Goal: Task Accomplishment & Management: Use online tool/utility

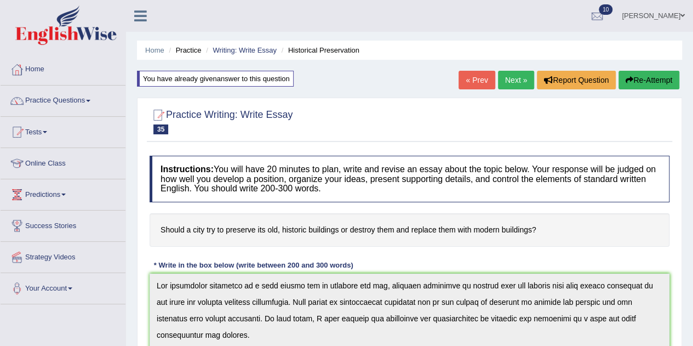
click at [515, 78] on link "Next »" at bounding box center [516, 80] width 36 height 19
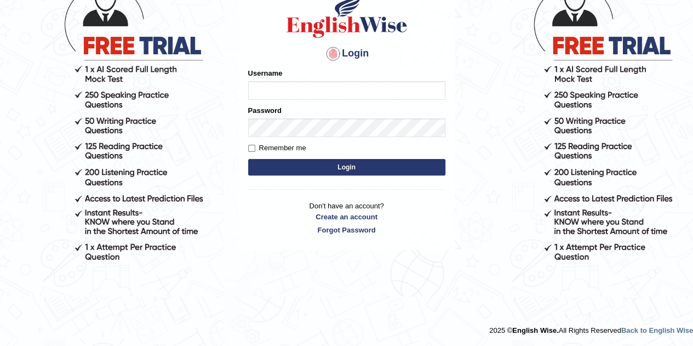
scroll to position [93, 0]
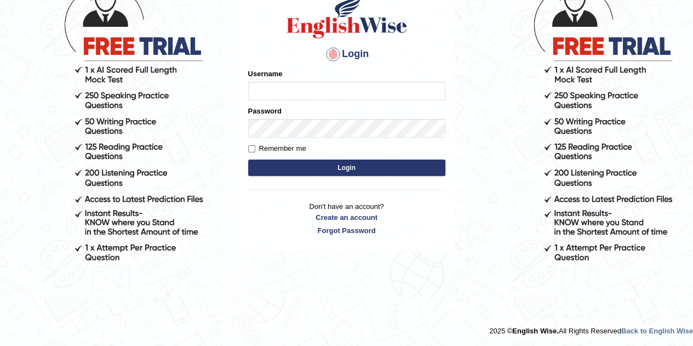
click at [393, 96] on input "Username" at bounding box center [346, 91] width 197 height 19
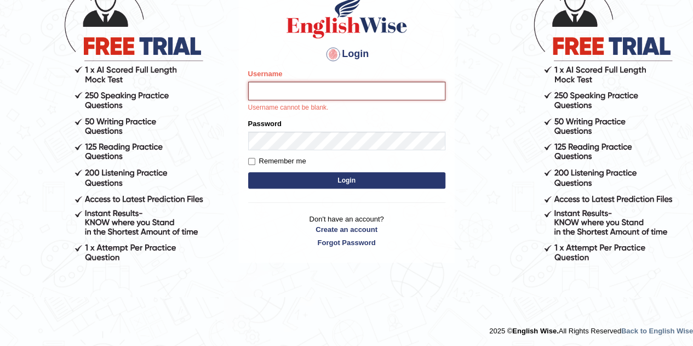
type input "Gabriele"
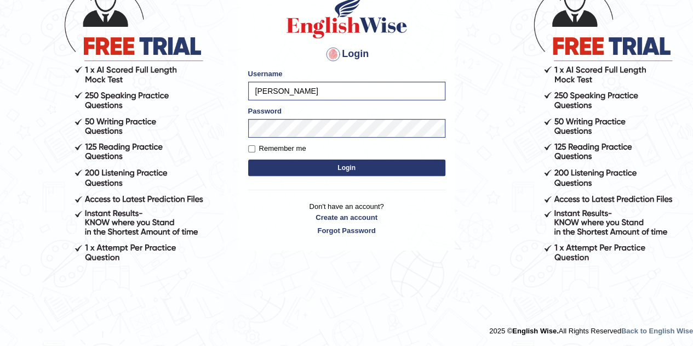
click at [351, 164] on button "Login" at bounding box center [346, 167] width 197 height 16
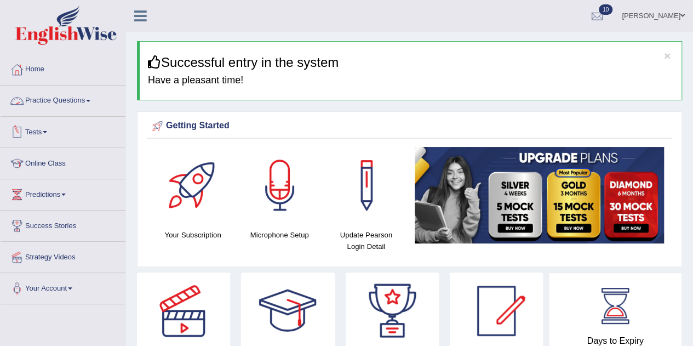
click at [50, 99] on link "Practice Questions" at bounding box center [63, 98] width 125 height 27
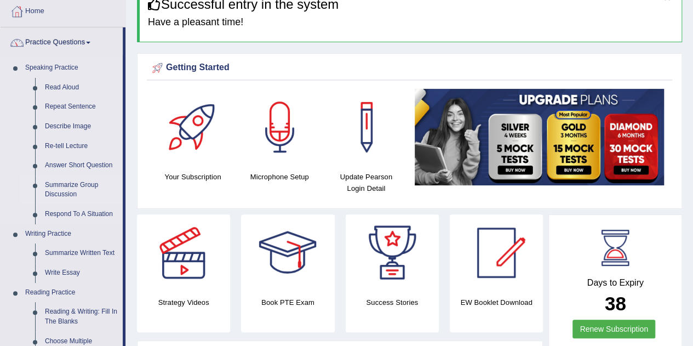
scroll to position [110, 0]
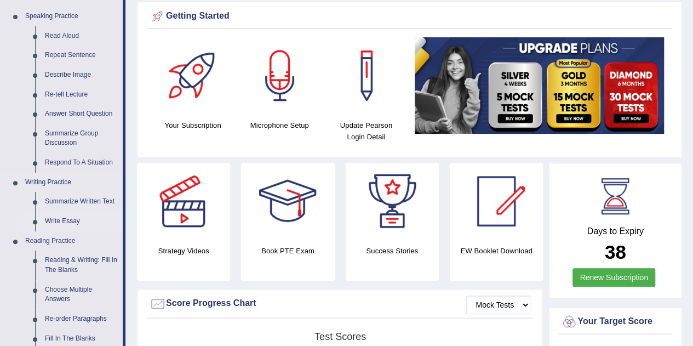
click at [66, 218] on link "Write Essay" at bounding box center [81, 222] width 83 height 20
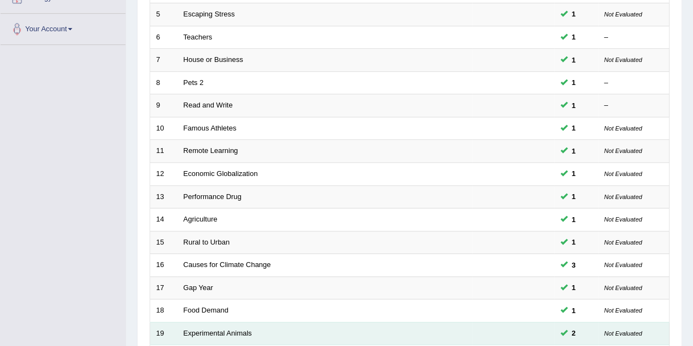
scroll to position [374, 0]
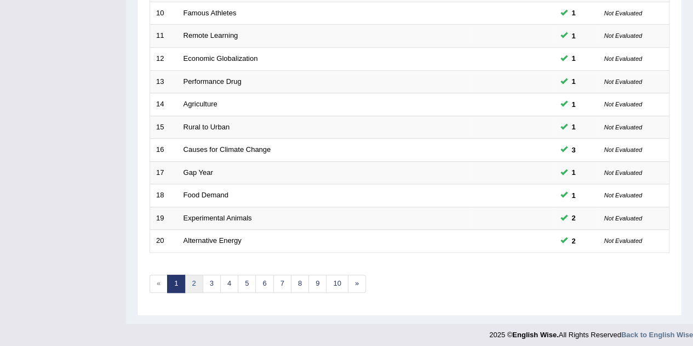
click at [190, 278] on link "2" at bounding box center [194, 284] width 18 height 18
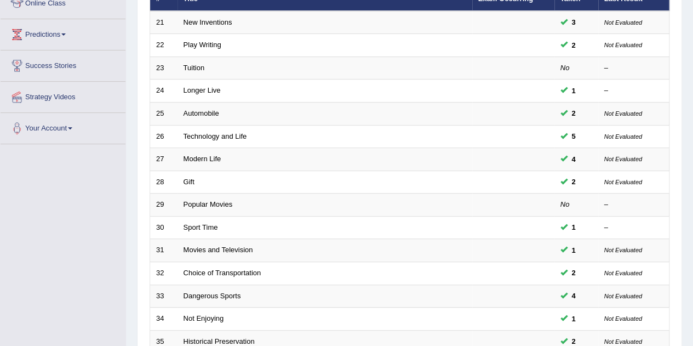
scroll to position [374, 0]
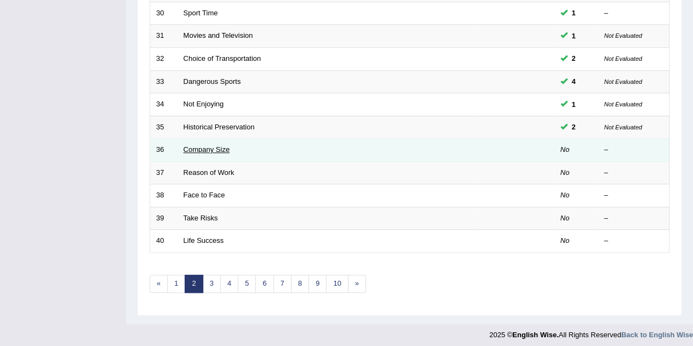
click at [209, 146] on link "Company Size" at bounding box center [207, 149] width 47 height 8
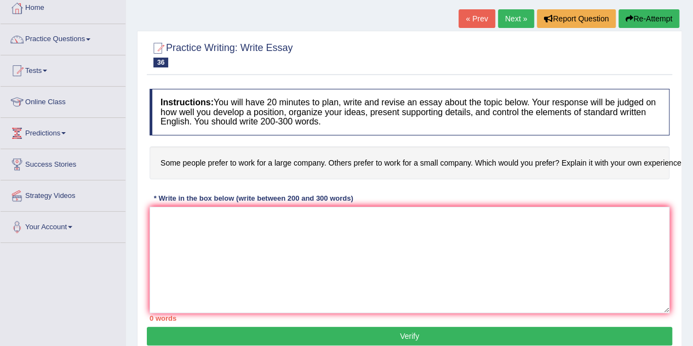
scroll to position [110, 0]
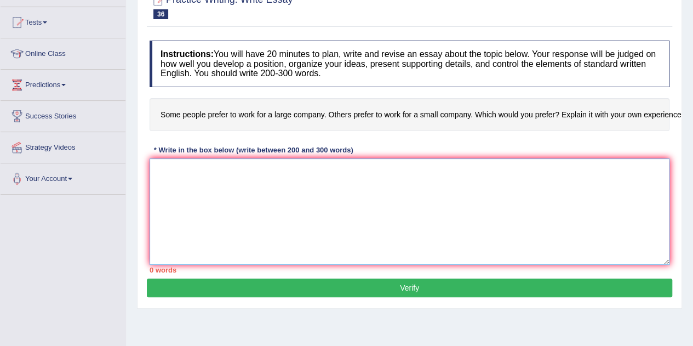
click at [338, 180] on textarea at bounding box center [410, 211] width 520 height 106
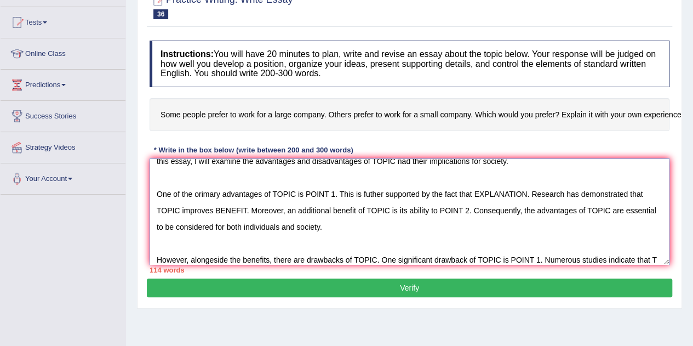
scroll to position [42, 0]
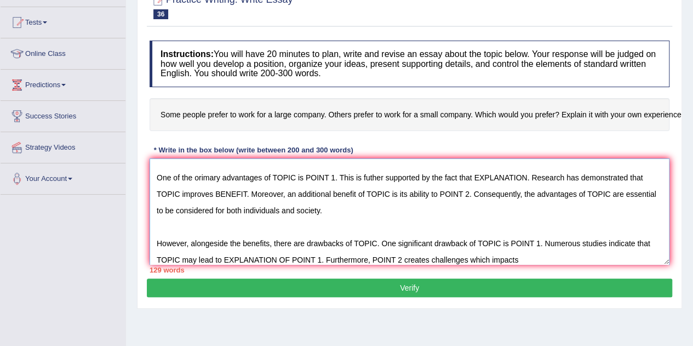
click at [467, 258] on textarea "The increasing influence of TOPIC on our lives has ignited numerous discussions…" at bounding box center [410, 211] width 520 height 106
click at [527, 255] on textarea "The increasing influence of TOPIC on our lives has ignited numerous discussions…" at bounding box center [410, 211] width 520 height 106
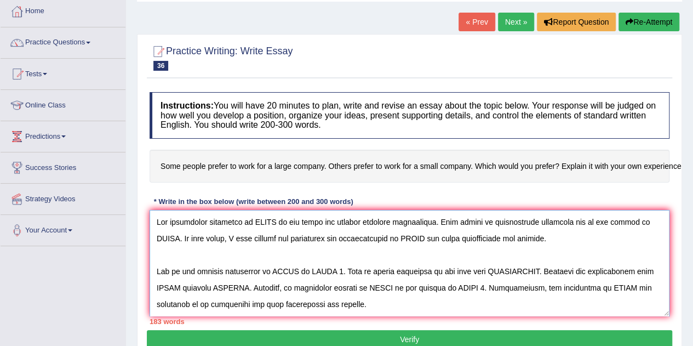
scroll to position [110, 0]
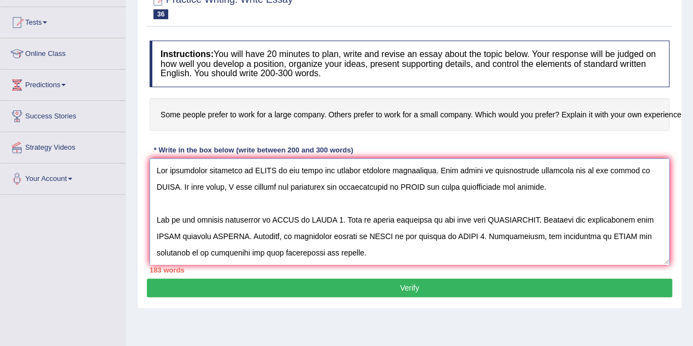
click at [273, 170] on textarea at bounding box center [410, 211] width 520 height 106
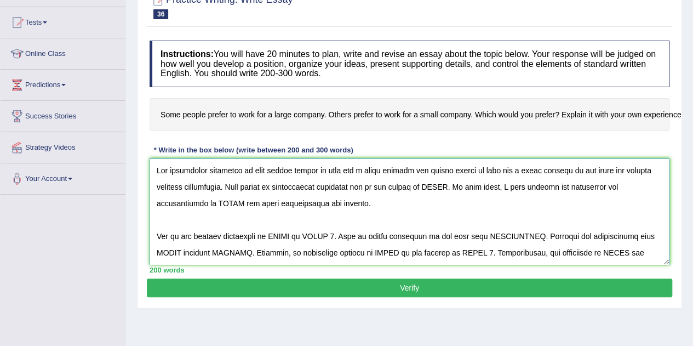
drag, startPoint x: 250, startPoint y: 169, endPoint x: 572, endPoint y: 173, distance: 321.7
click at [572, 172] on textarea at bounding box center [410, 211] width 520 height 106
click at [533, 214] on textarea at bounding box center [410, 211] width 520 height 106
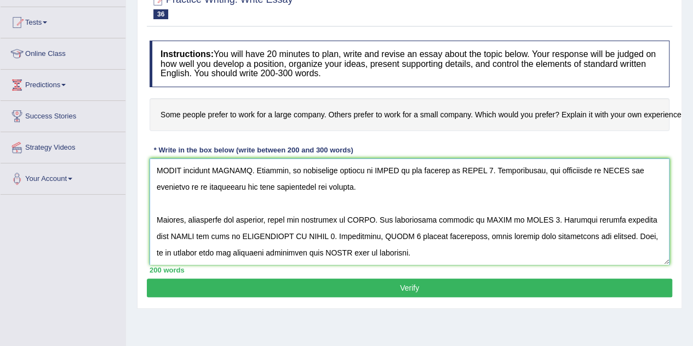
scroll to position [132, 0]
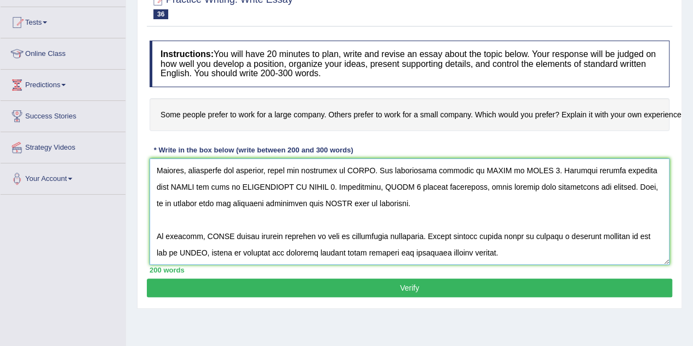
click at [226, 234] on textarea at bounding box center [410, 211] width 520 height 106
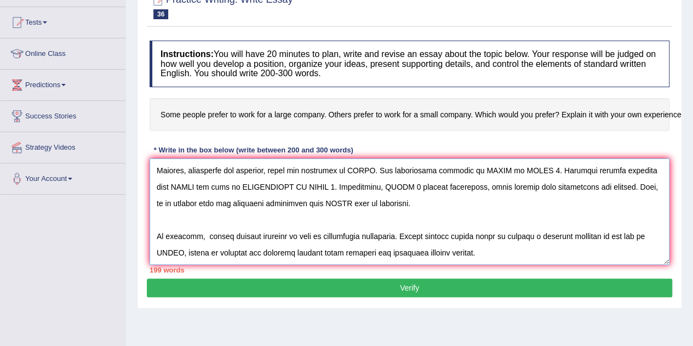
paste textarea "some people prefer to work for a large company and others prefer to work for a …"
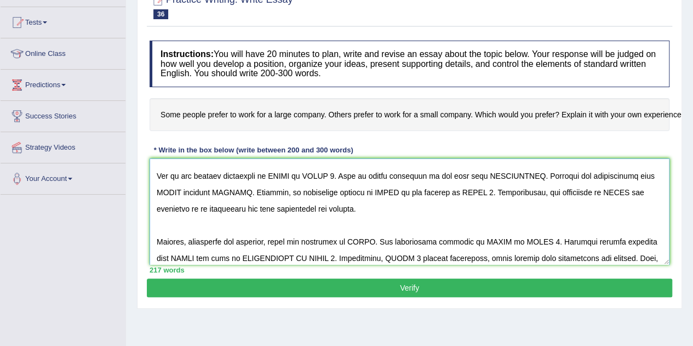
scroll to position [0, 0]
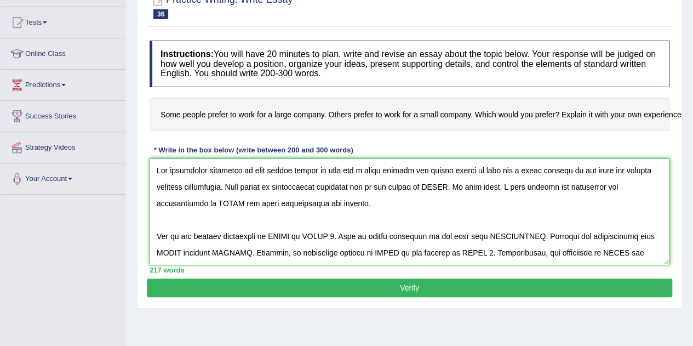
click at [448, 187] on textarea at bounding box center [410, 211] width 520 height 106
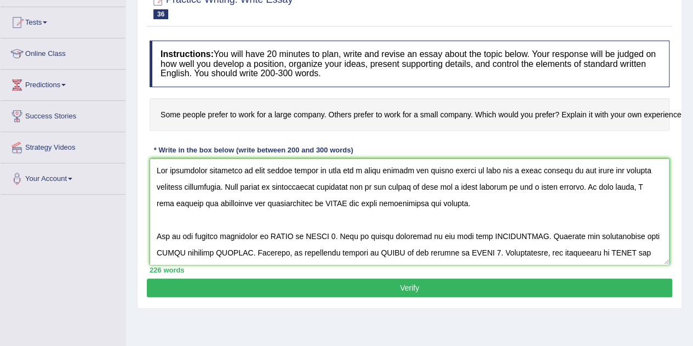
click at [424, 186] on textarea at bounding box center [410, 211] width 520 height 106
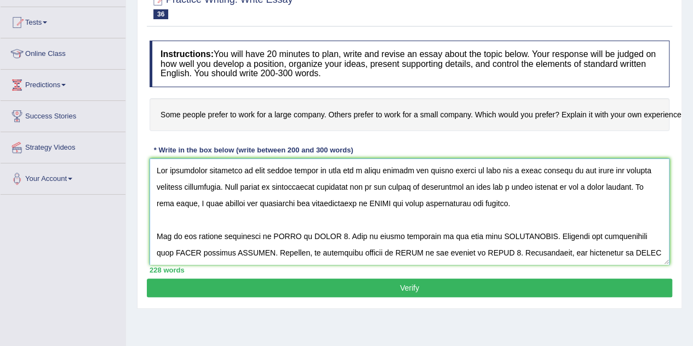
click at [396, 201] on textarea at bounding box center [410, 211] width 520 height 106
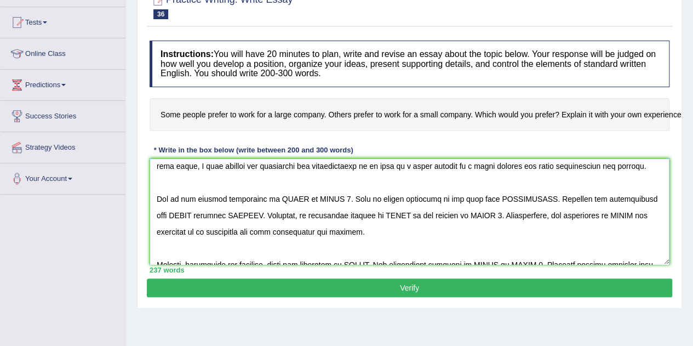
scroll to position [55, 0]
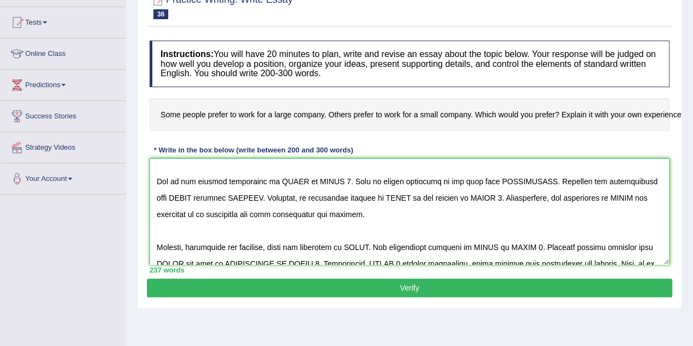
click at [199, 180] on textarea at bounding box center [410, 211] width 520 height 106
click at [295, 179] on textarea at bounding box center [410, 211] width 520 height 106
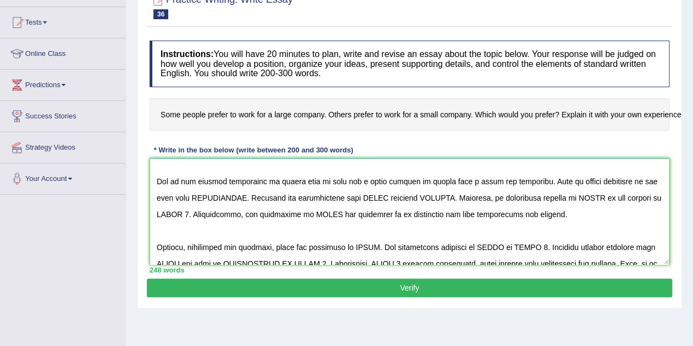
click at [223, 192] on textarea at bounding box center [410, 211] width 520 height 106
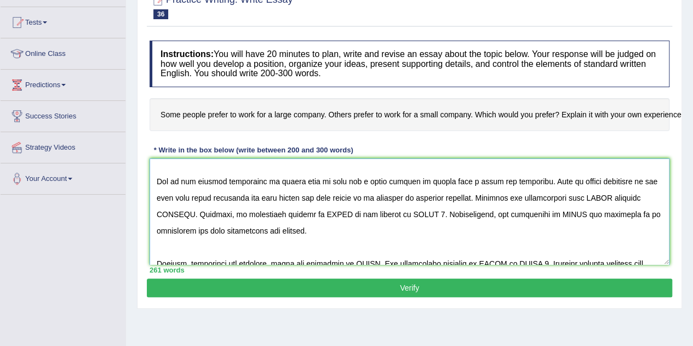
click at [460, 197] on textarea at bounding box center [410, 211] width 520 height 106
click at [609, 197] on textarea at bounding box center [410, 211] width 520 height 106
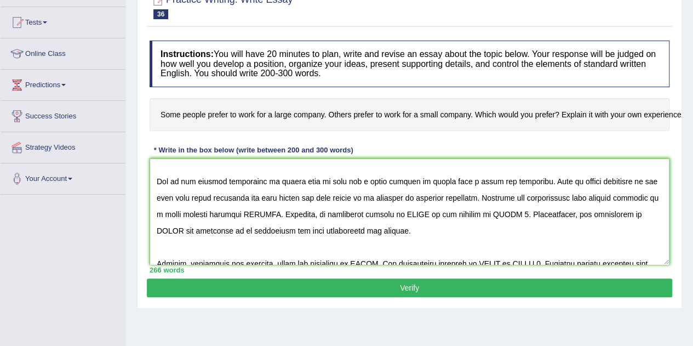
drag, startPoint x: 246, startPoint y: 210, endPoint x: 279, endPoint y: 215, distance: 33.9
click at [279, 215] on textarea at bounding box center [410, 211] width 520 height 106
click at [453, 213] on textarea at bounding box center [410, 211] width 520 height 106
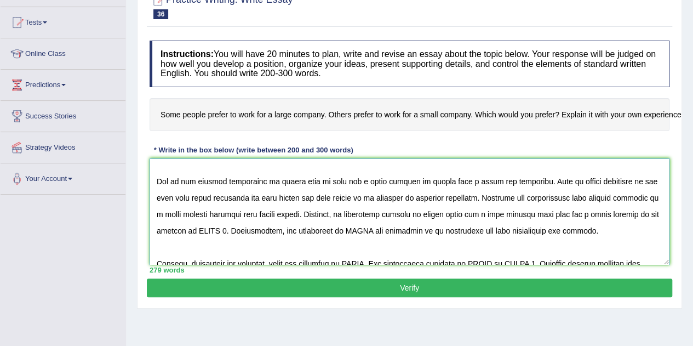
click at [236, 229] on textarea at bounding box center [410, 211] width 520 height 106
click at [434, 225] on textarea at bounding box center [410, 211] width 520 height 106
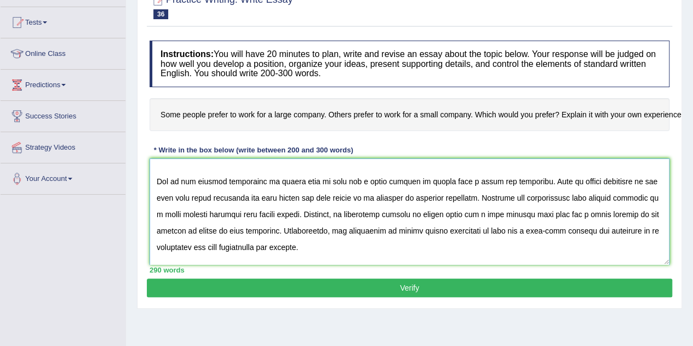
click at [575, 230] on textarea at bounding box center [410, 211] width 520 height 106
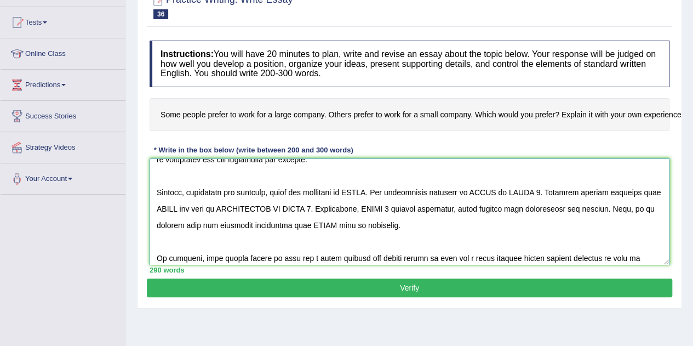
scroll to position [126, 0]
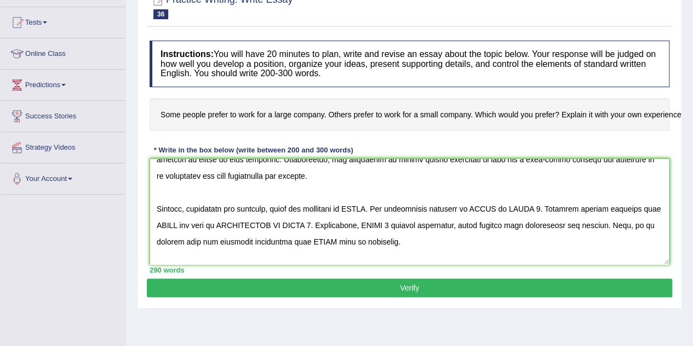
click at [378, 209] on textarea at bounding box center [410, 211] width 520 height 106
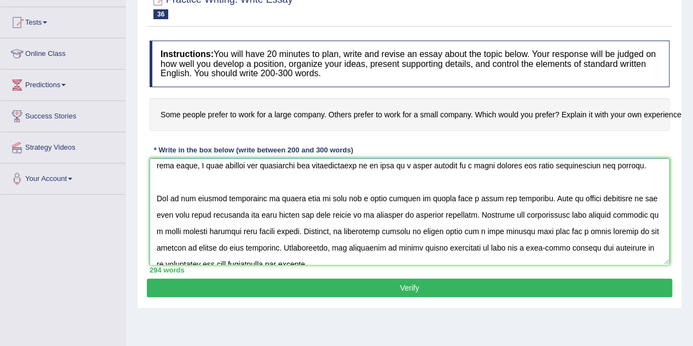
scroll to position [55, 0]
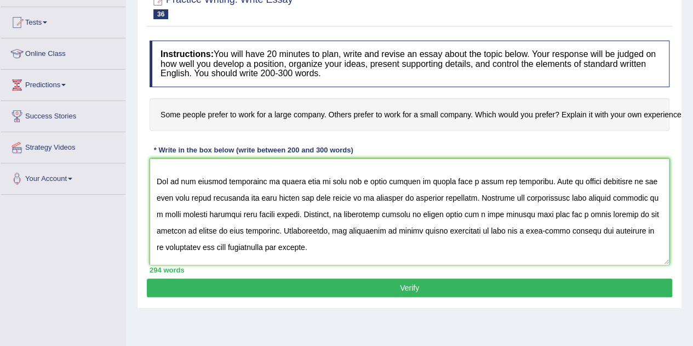
drag, startPoint x: 285, startPoint y: 195, endPoint x: 468, endPoint y: 189, distance: 183.1
click at [469, 190] on textarea at bounding box center [410, 211] width 520 height 106
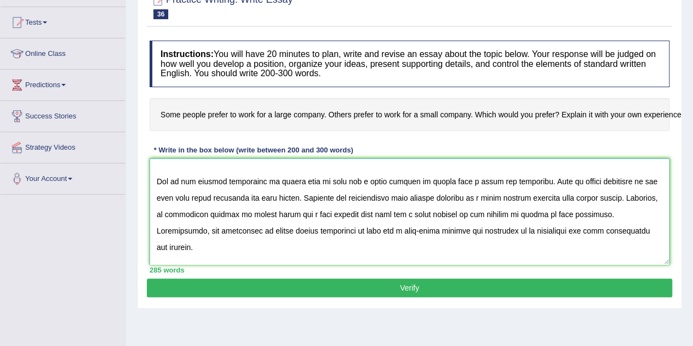
click at [351, 212] on textarea at bounding box center [410, 211] width 520 height 106
click at [316, 214] on textarea at bounding box center [410, 211] width 520 height 106
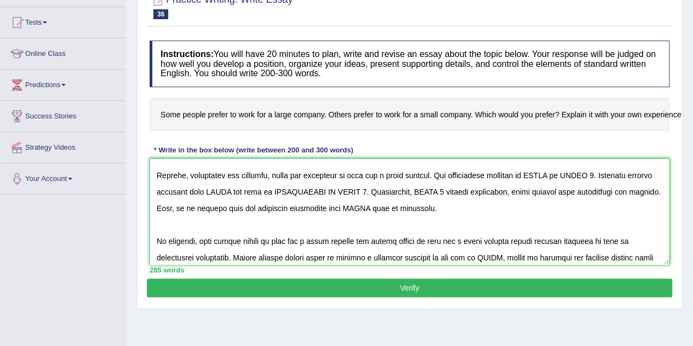
scroll to position [126, 0]
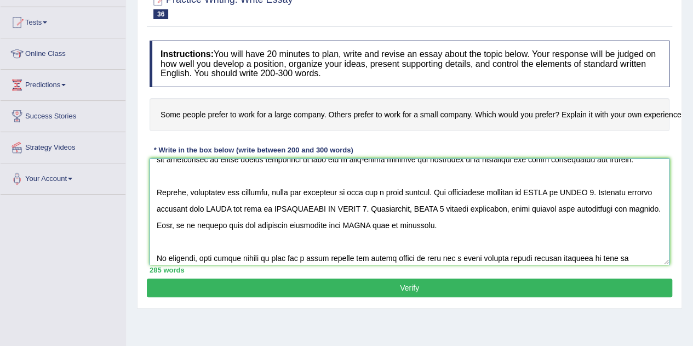
click at [563, 206] on textarea at bounding box center [410, 211] width 520 height 106
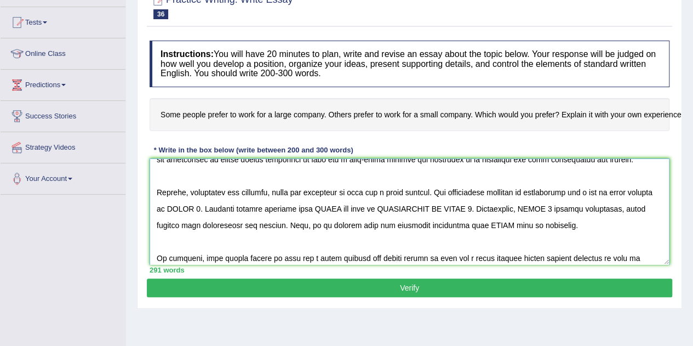
drag, startPoint x: 612, startPoint y: 206, endPoint x: 641, endPoint y: 208, distance: 29.1
click at [641, 209] on textarea at bounding box center [410, 211] width 520 height 106
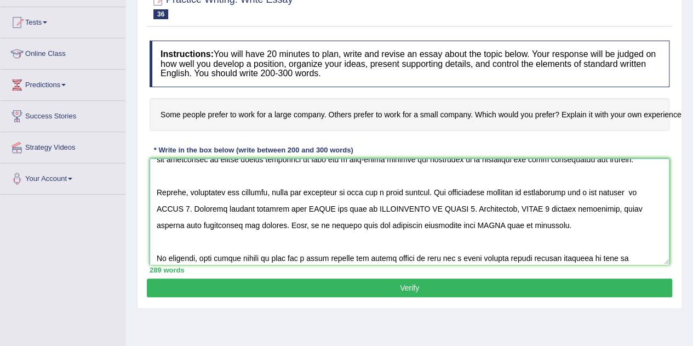
click at [183, 223] on textarea at bounding box center [410, 211] width 520 height 106
click at [341, 223] on textarea at bounding box center [410, 211] width 520 height 106
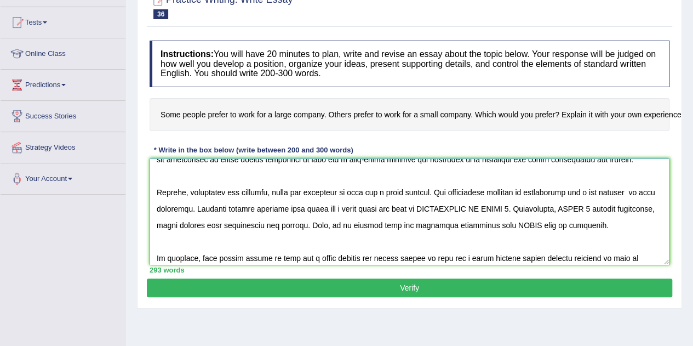
drag, startPoint x: 537, startPoint y: 225, endPoint x: 442, endPoint y: 226, distance: 95.4
click at [442, 226] on textarea at bounding box center [410, 211] width 520 height 106
click at [515, 224] on textarea at bounding box center [410, 211] width 520 height 106
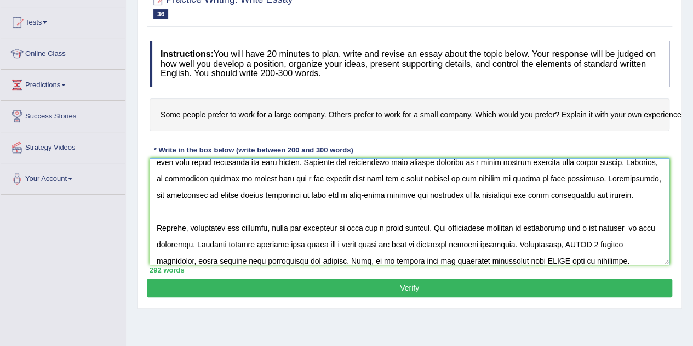
scroll to position [181, 0]
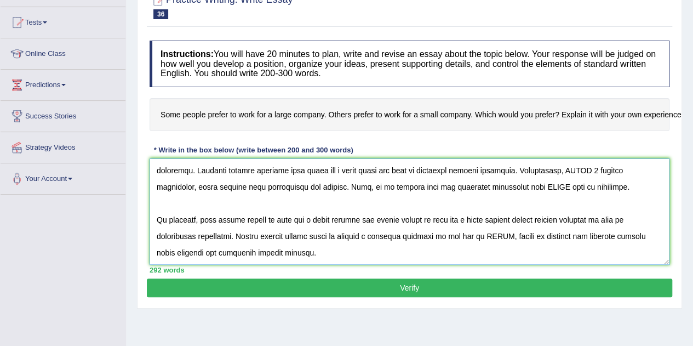
drag, startPoint x: 219, startPoint y: 220, endPoint x: 194, endPoint y: 211, distance: 26.7
click at [194, 214] on textarea at bounding box center [410, 211] width 520 height 106
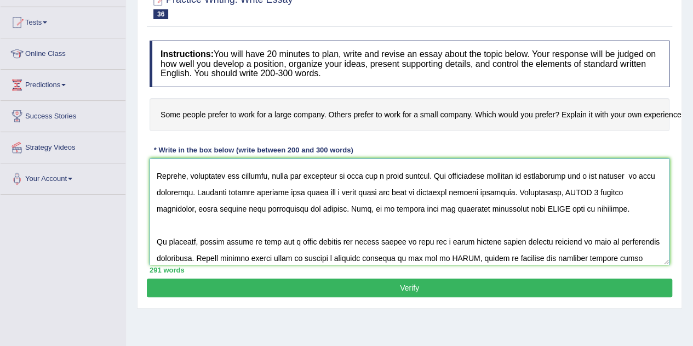
scroll to position [126, 0]
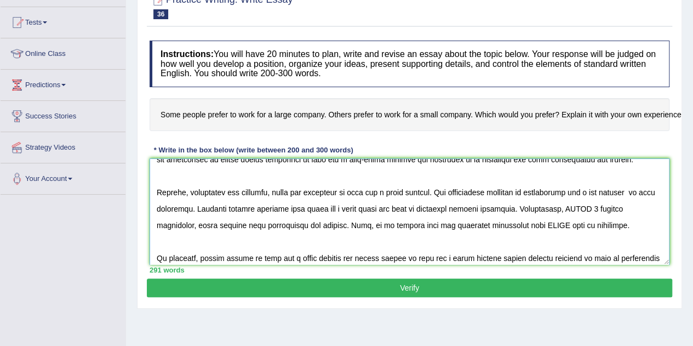
drag, startPoint x: 619, startPoint y: 224, endPoint x: 589, endPoint y: 221, distance: 30.9
click at [589, 221] on textarea at bounding box center [410, 211] width 520 height 106
click at [550, 242] on textarea at bounding box center [410, 211] width 520 height 106
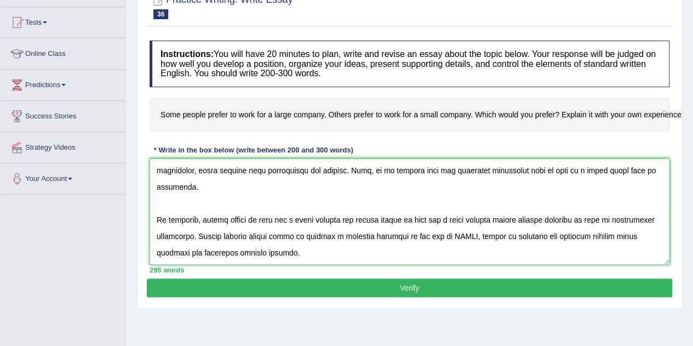
scroll to position [197, 0]
drag, startPoint x: 467, startPoint y: 235, endPoint x: 475, endPoint y: 242, distance: 10.5
click at [467, 236] on textarea at bounding box center [410, 211] width 520 height 106
click at [170, 252] on textarea at bounding box center [410, 211] width 520 height 106
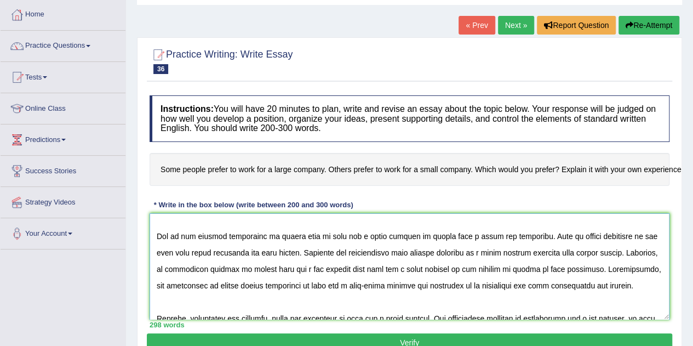
scroll to position [0, 0]
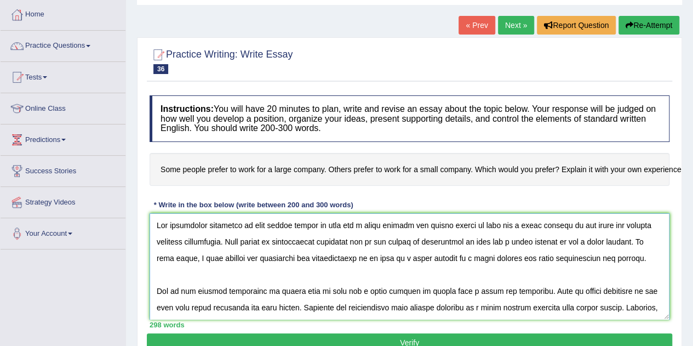
click at [424, 239] on textarea at bounding box center [410, 266] width 520 height 106
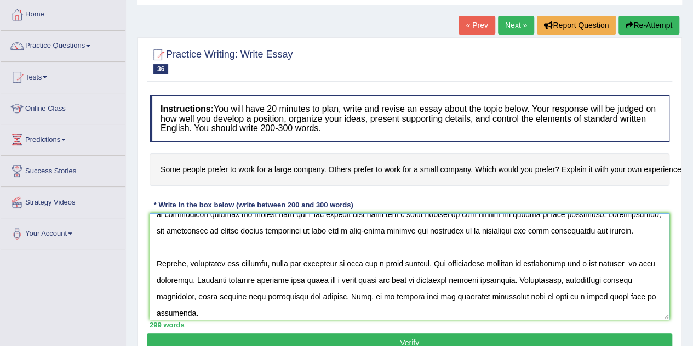
scroll to position [55, 0]
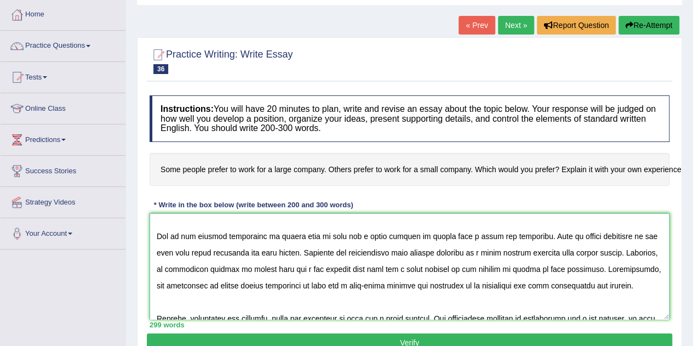
drag, startPoint x: 458, startPoint y: 252, endPoint x: 414, endPoint y: 247, distance: 43.5
click at [414, 247] on textarea at bounding box center [410, 266] width 520 height 106
drag, startPoint x: 292, startPoint y: 300, endPoint x: 229, endPoint y: 305, distance: 62.7
click at [229, 305] on textarea at bounding box center [410, 266] width 520 height 106
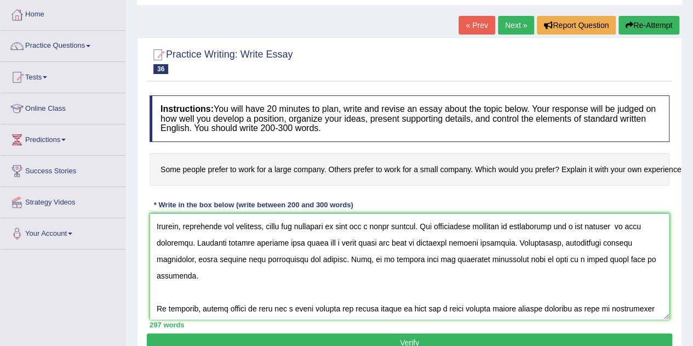
scroll to position [164, 0]
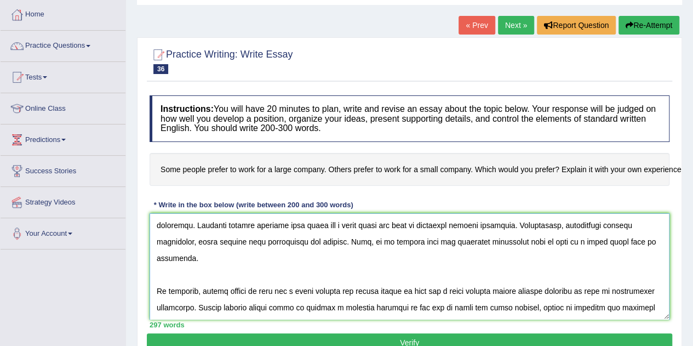
click at [212, 225] on textarea at bounding box center [410, 266] width 520 height 106
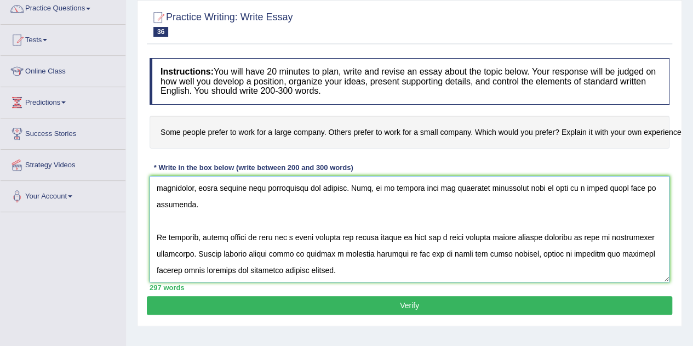
scroll to position [110, 0]
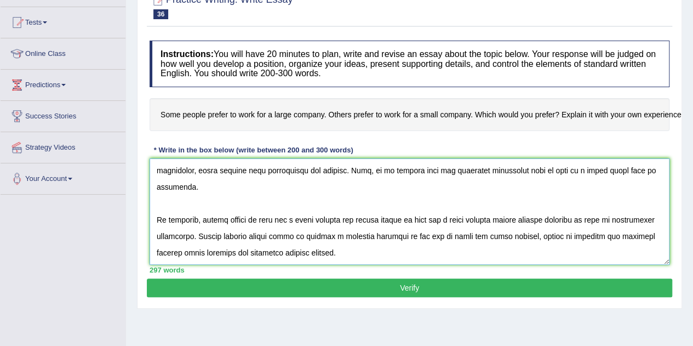
type textarea "The increasing influence of some people prefer to work for a large company and …"
click at [419, 283] on button "Verify" at bounding box center [410, 287] width 526 height 19
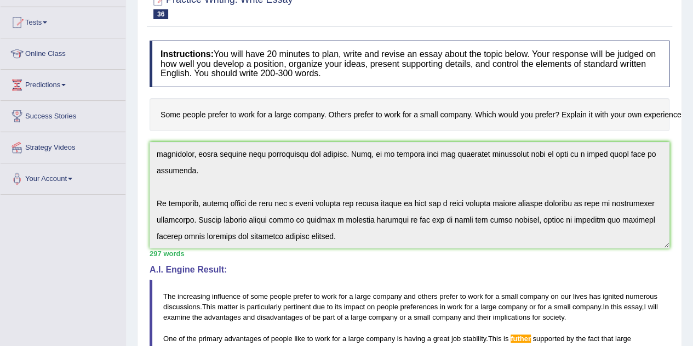
scroll to position [197, 0]
click at [526, 292] on span "company" at bounding box center [534, 296] width 29 height 8
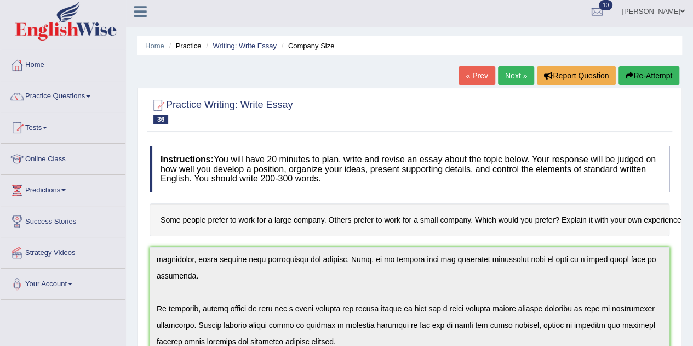
scroll to position [0, 0]
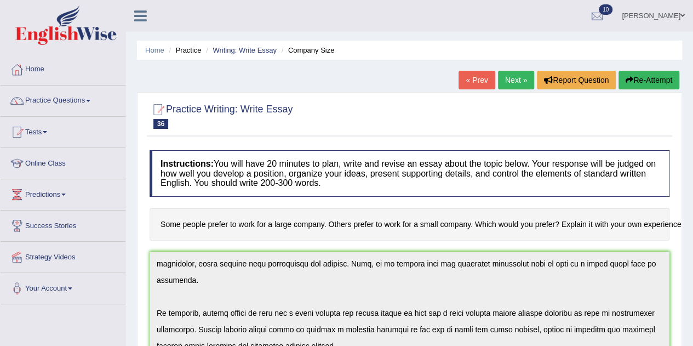
click at [664, 76] on button "Re-Attempt" at bounding box center [649, 80] width 61 height 19
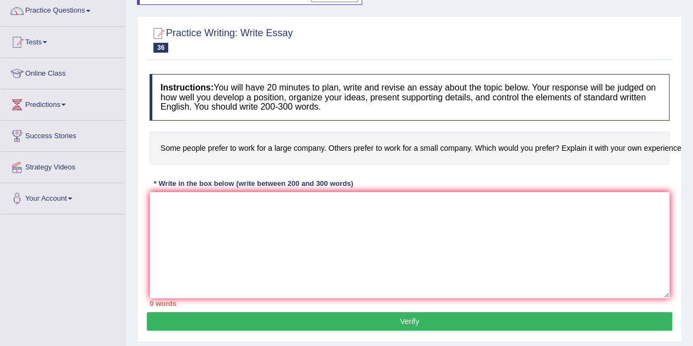
scroll to position [164, 0]
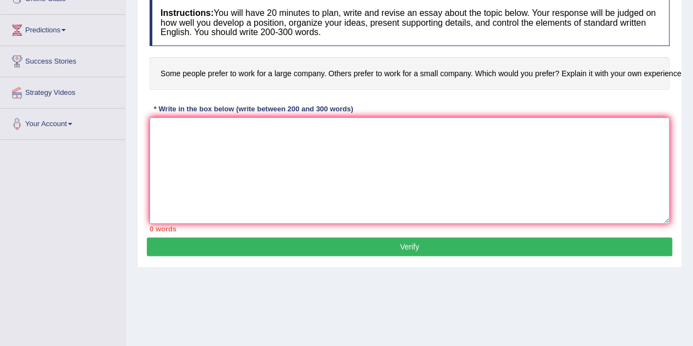
click at [449, 173] on textarea at bounding box center [410, 170] width 520 height 106
paste textarea "The increasing influence of some people prefer to work for a large company and …"
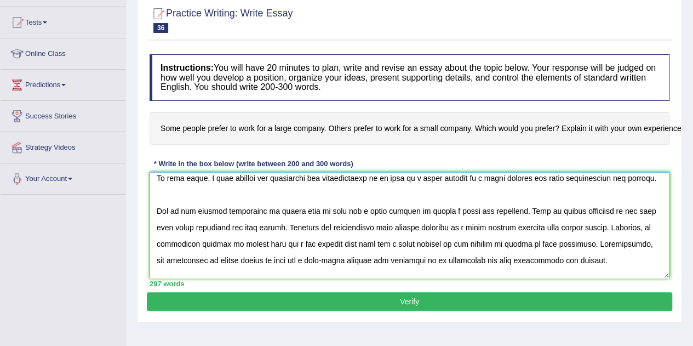
scroll to position [55, 0]
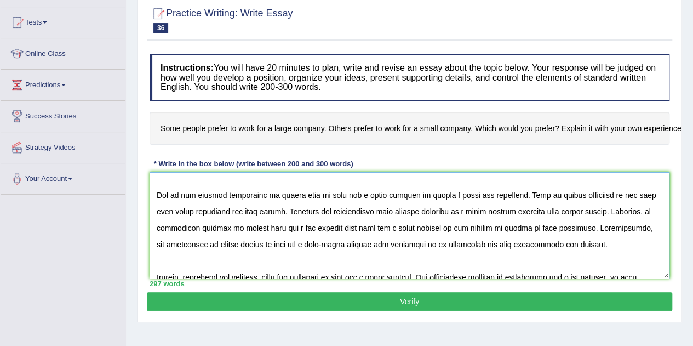
click at [539, 209] on textarea at bounding box center [410, 225] width 520 height 106
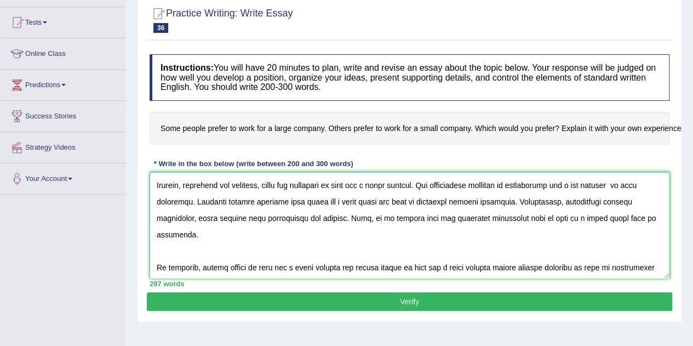
scroll to position [164, 0]
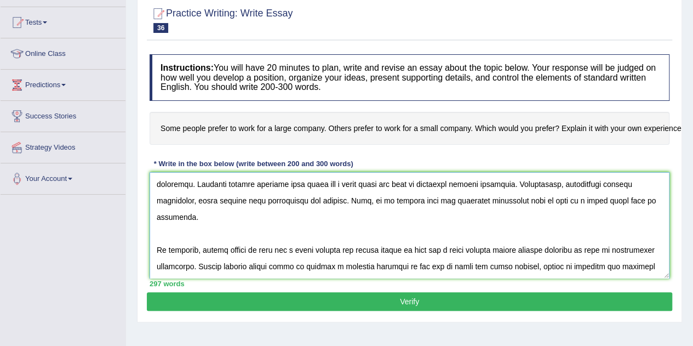
click at [500, 216] on textarea at bounding box center [410, 225] width 520 height 106
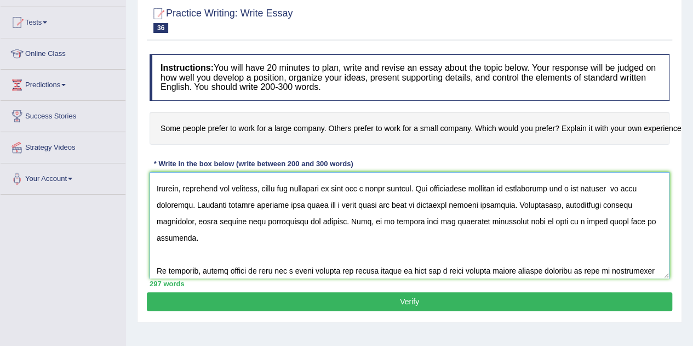
scroll to position [142, 0]
click at [482, 221] on textarea at bounding box center [410, 225] width 520 height 106
type textarea "The increasing influence of some people prefer to work for a large company and …"
click at [540, 296] on button "Verify" at bounding box center [410, 301] width 526 height 19
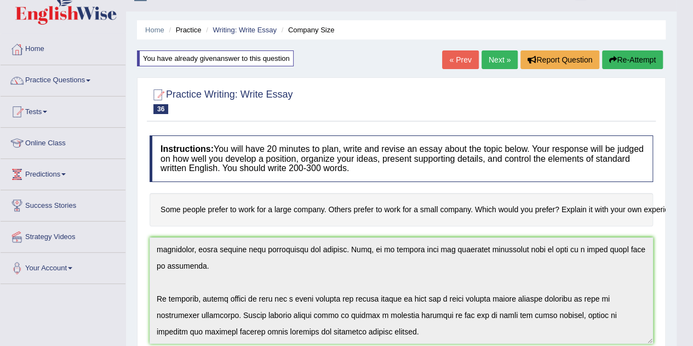
scroll to position [16, 0]
